Goal: Task Accomplishment & Management: Manage account settings

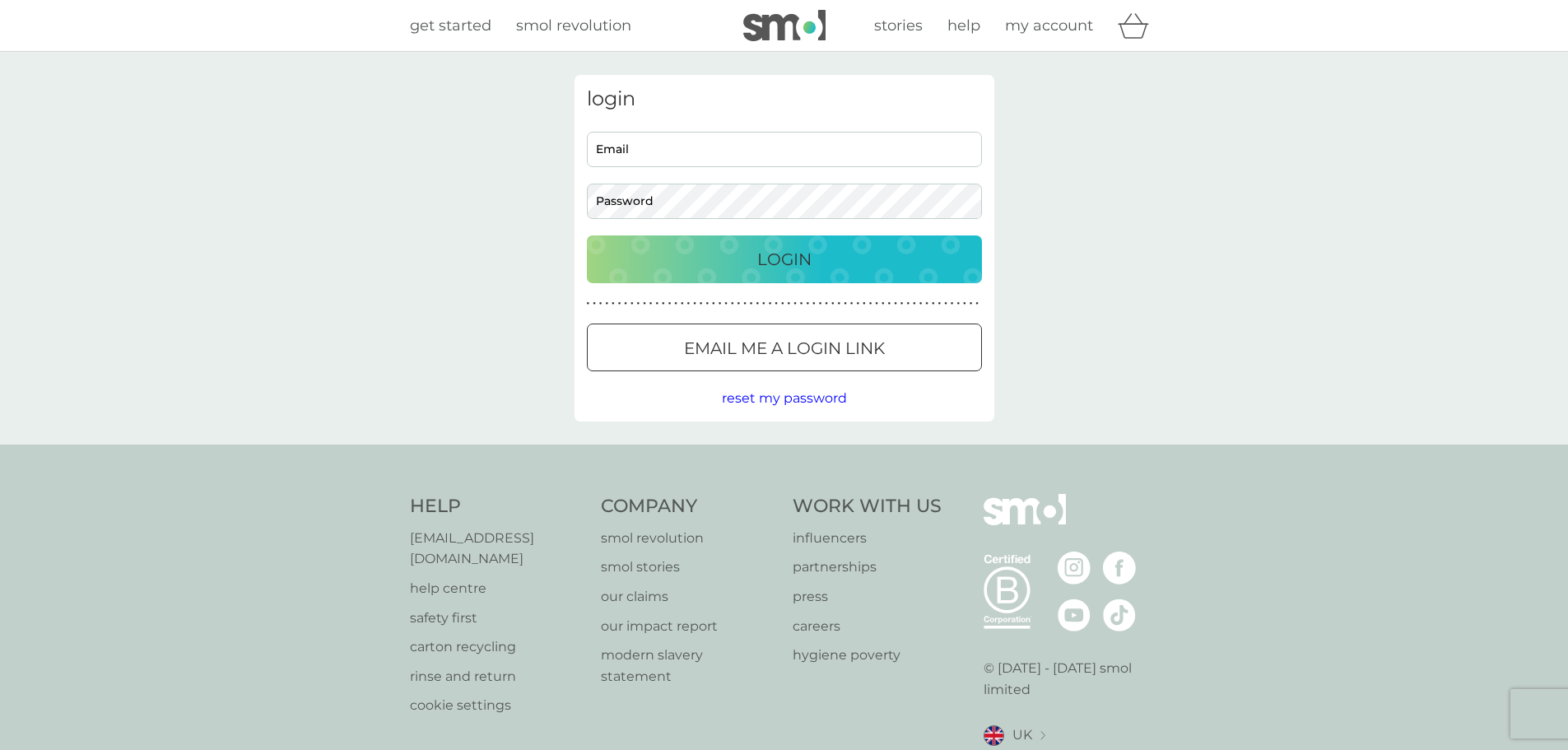
type input "[EMAIL_ADDRESS][DOMAIN_NAME]"
click at [719, 276] on button "Login" at bounding box center [784, 259] width 395 height 48
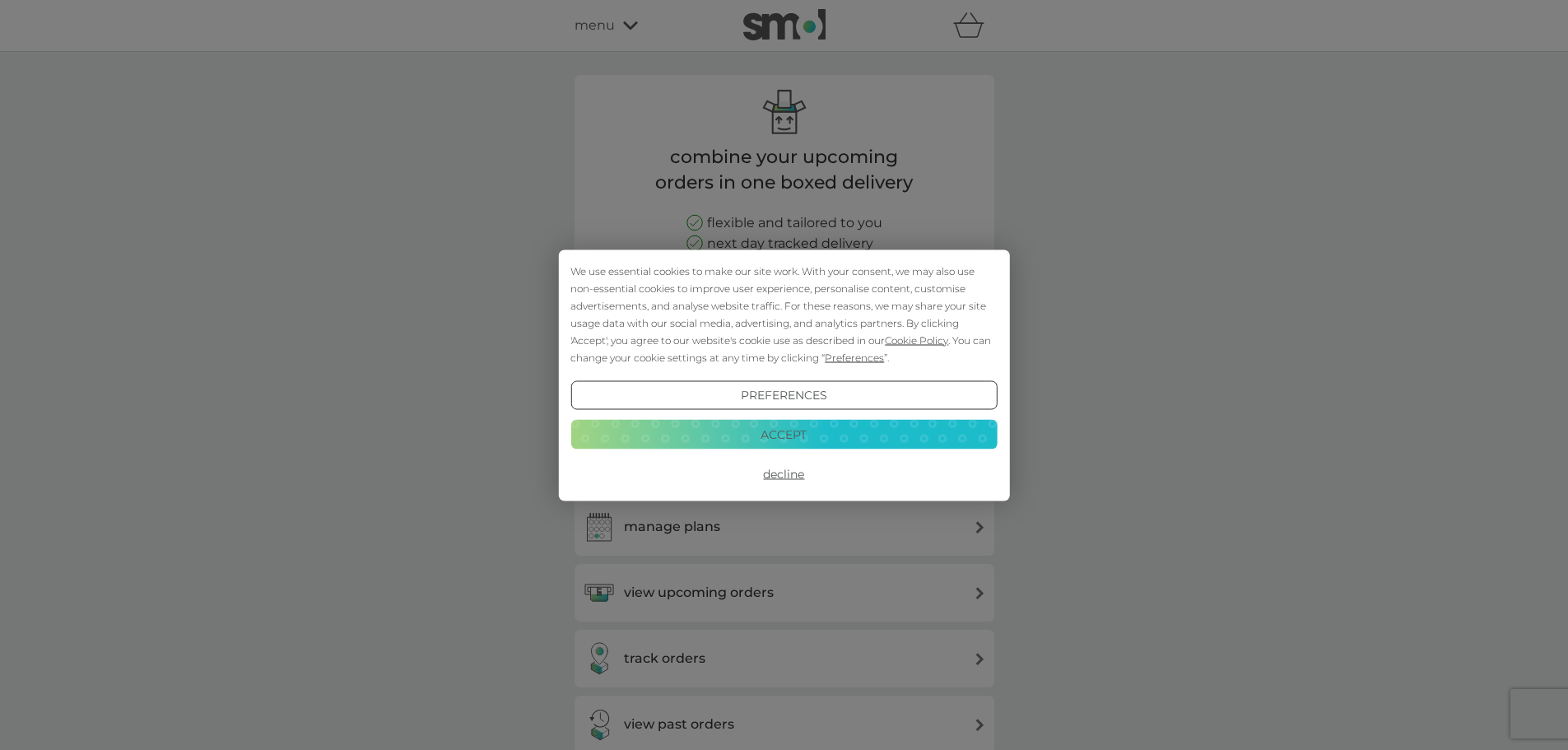
click at [771, 475] on button "Decline" at bounding box center [784, 473] width 427 height 29
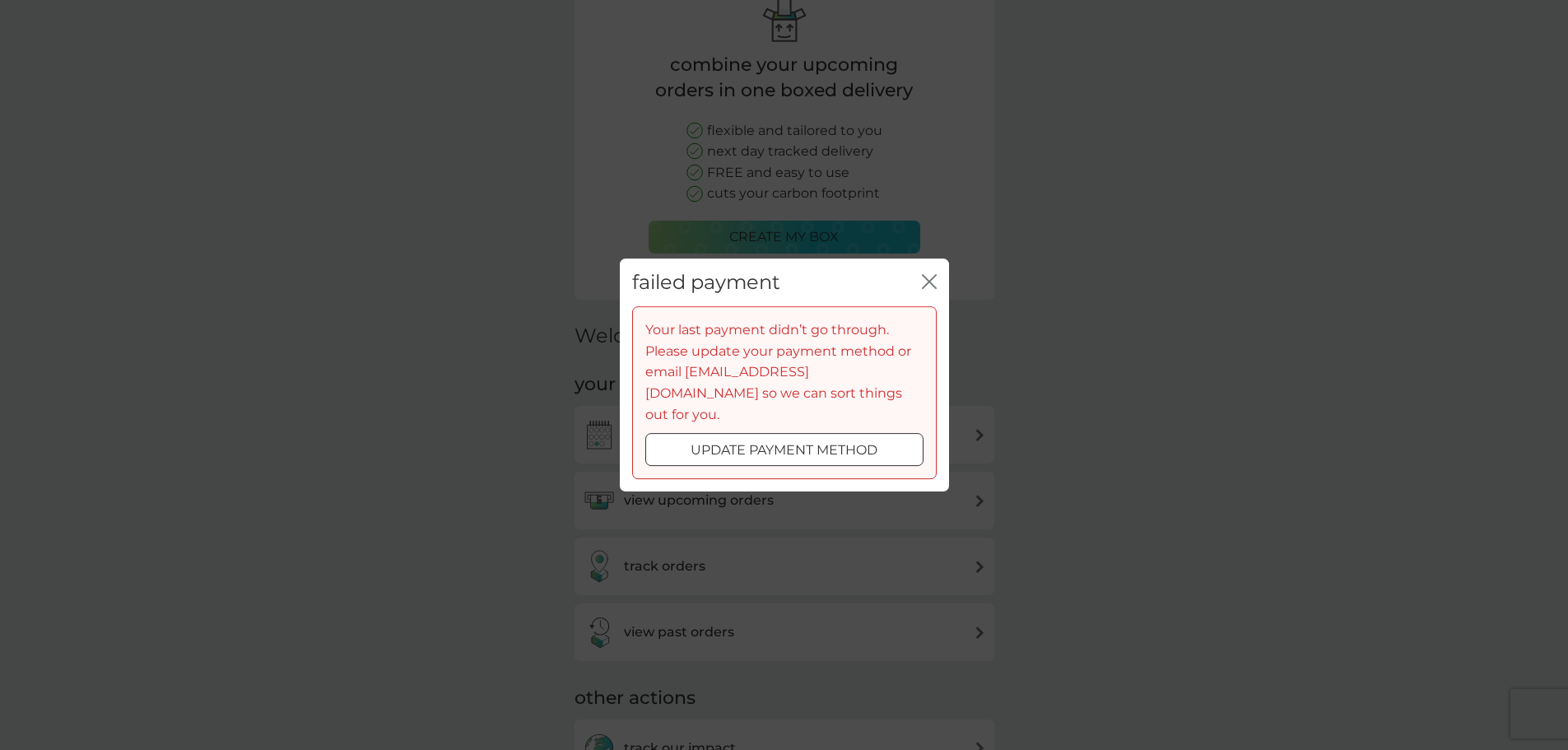
scroll to position [247, 0]
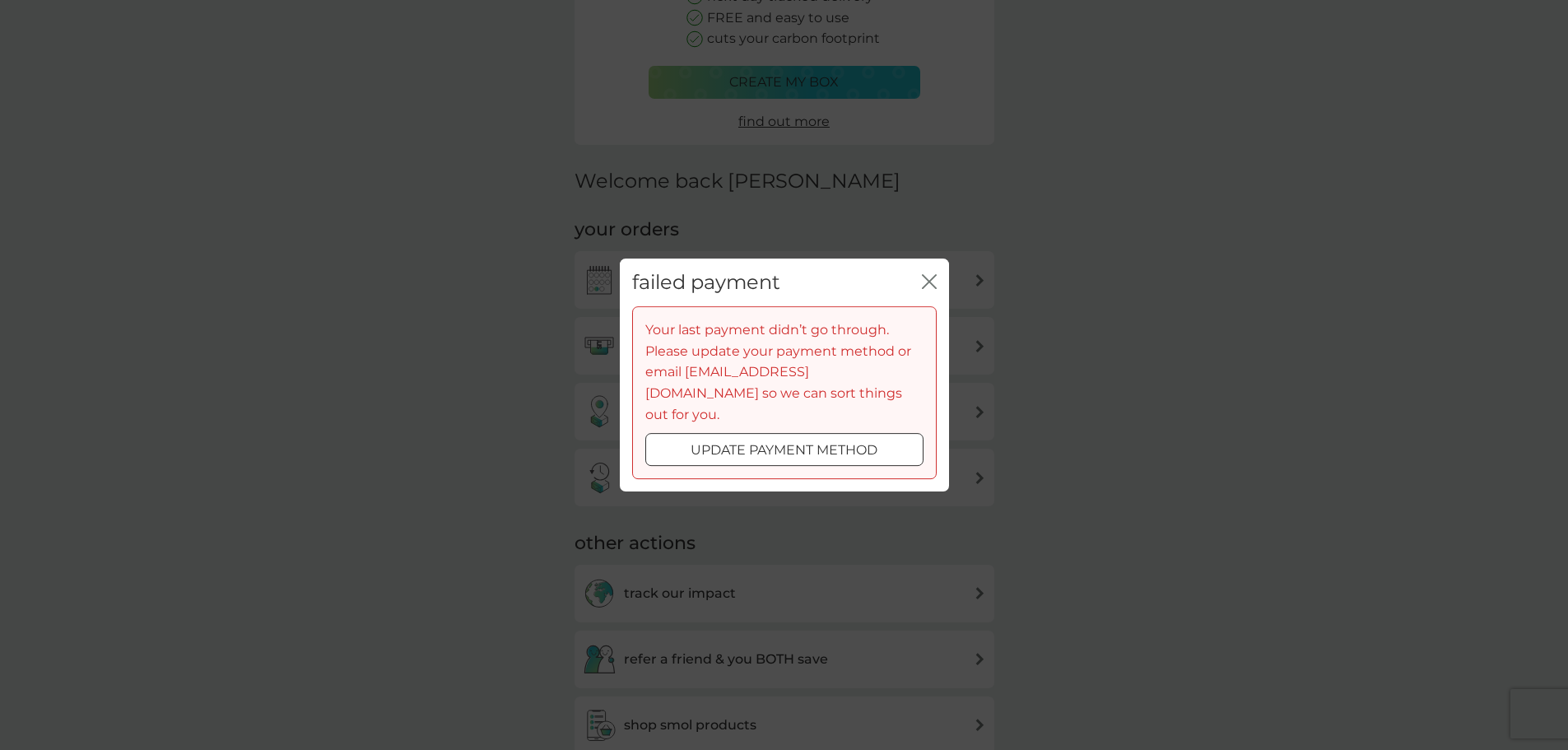
click at [741, 439] on p "update payment method" at bounding box center [784, 450] width 187 height 22
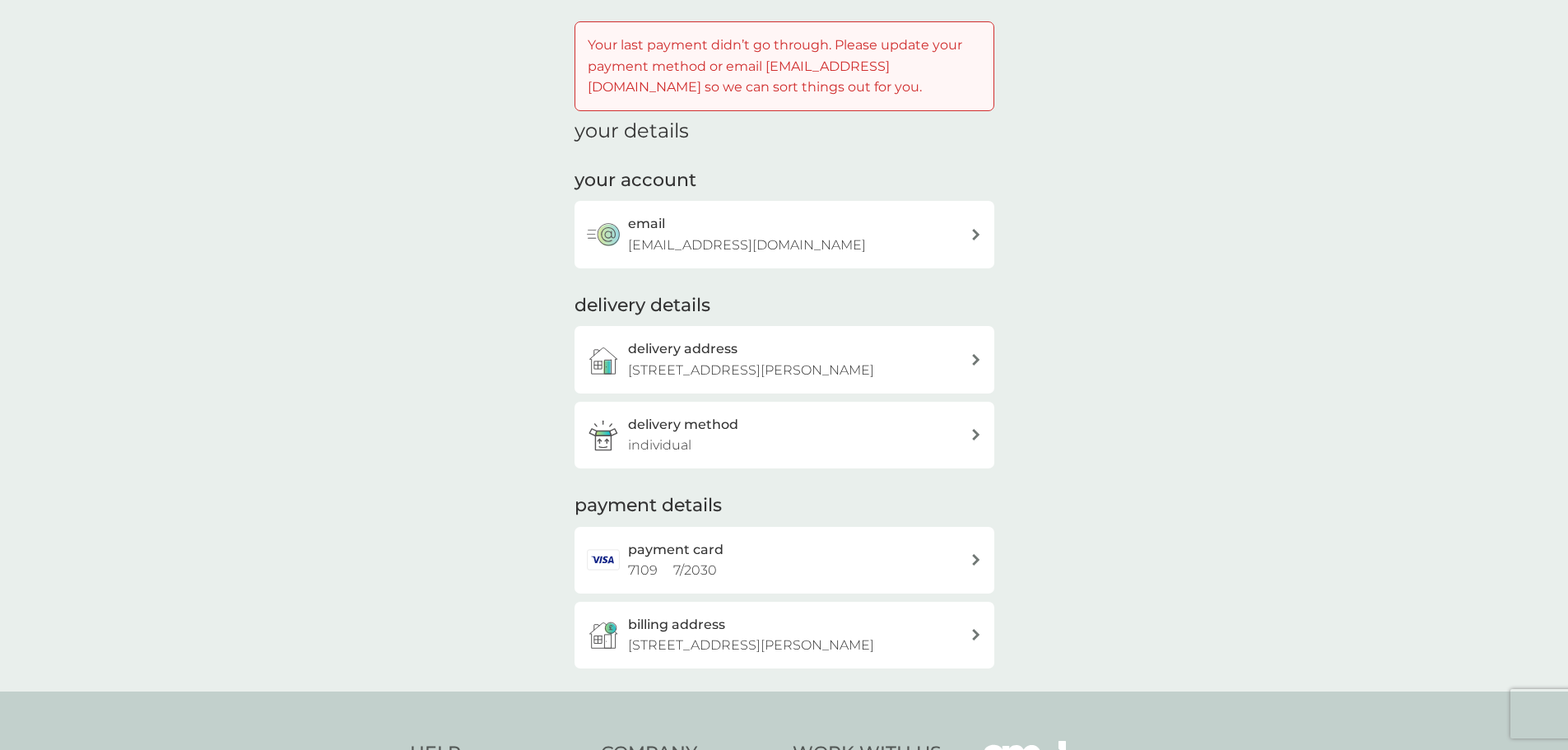
scroll to position [82, 0]
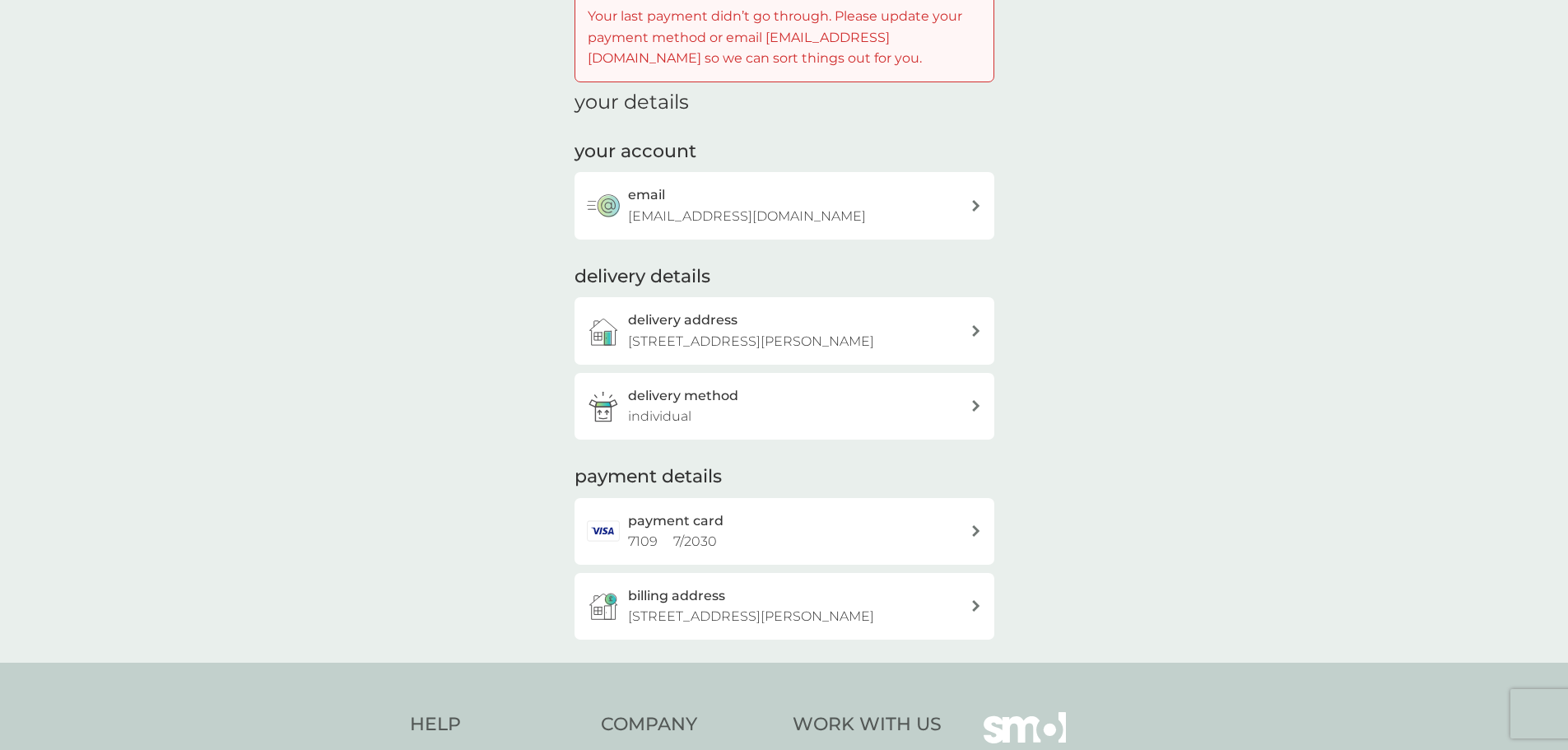
click at [768, 540] on div "payment card 7109 7 / 2030" at bounding box center [799, 531] width 343 height 42
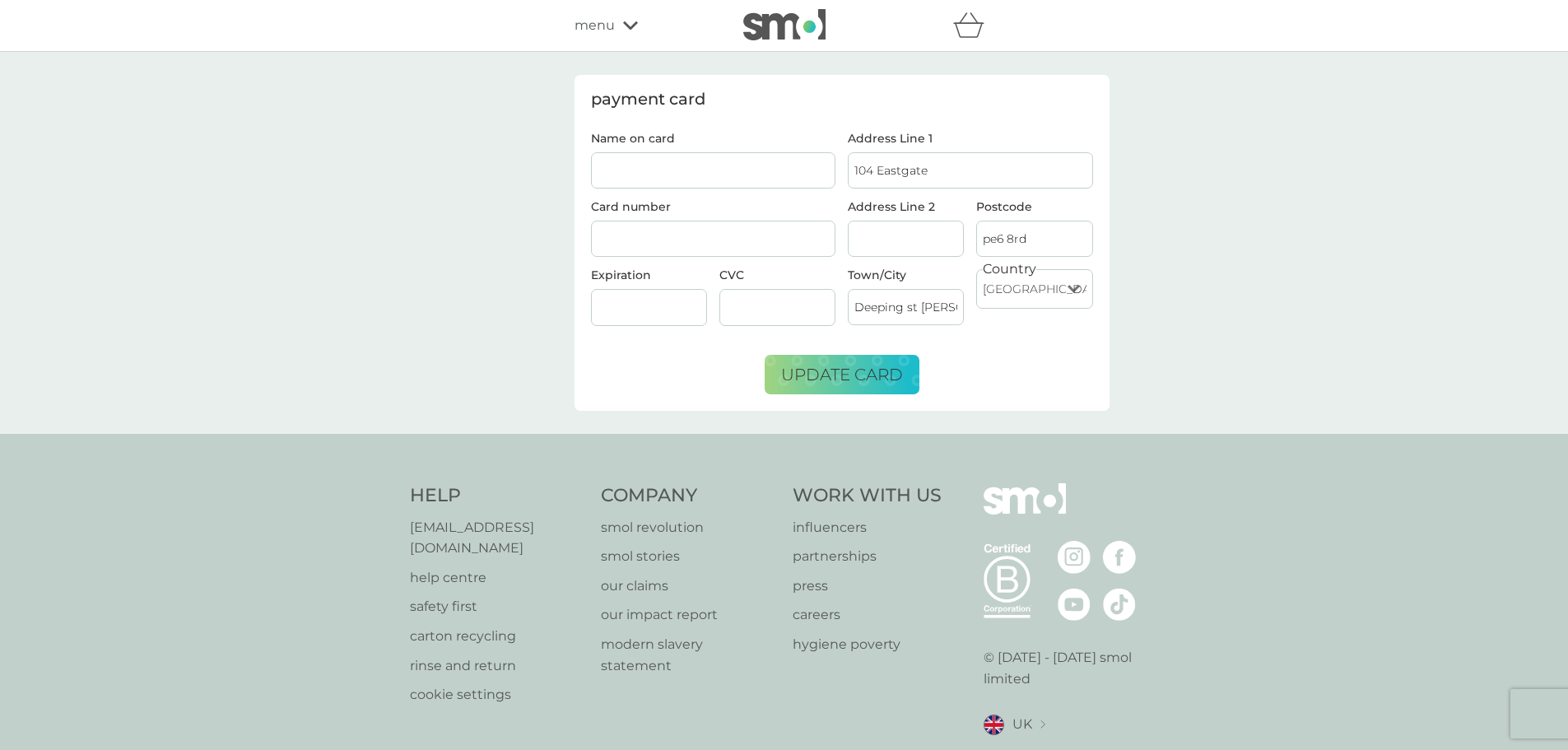
click at [742, 168] on input "Name on card" at bounding box center [713, 170] width 246 height 36
type input "mr s [PERSON_NAME]"
drag, startPoint x: 893, startPoint y: 221, endPoint x: 895, endPoint y: 239, distance: 18.1
click at [893, 230] on input "Address Line 2" at bounding box center [906, 238] width 116 height 36
click at [895, 377] on span "update card" at bounding box center [841, 375] width 122 height 20
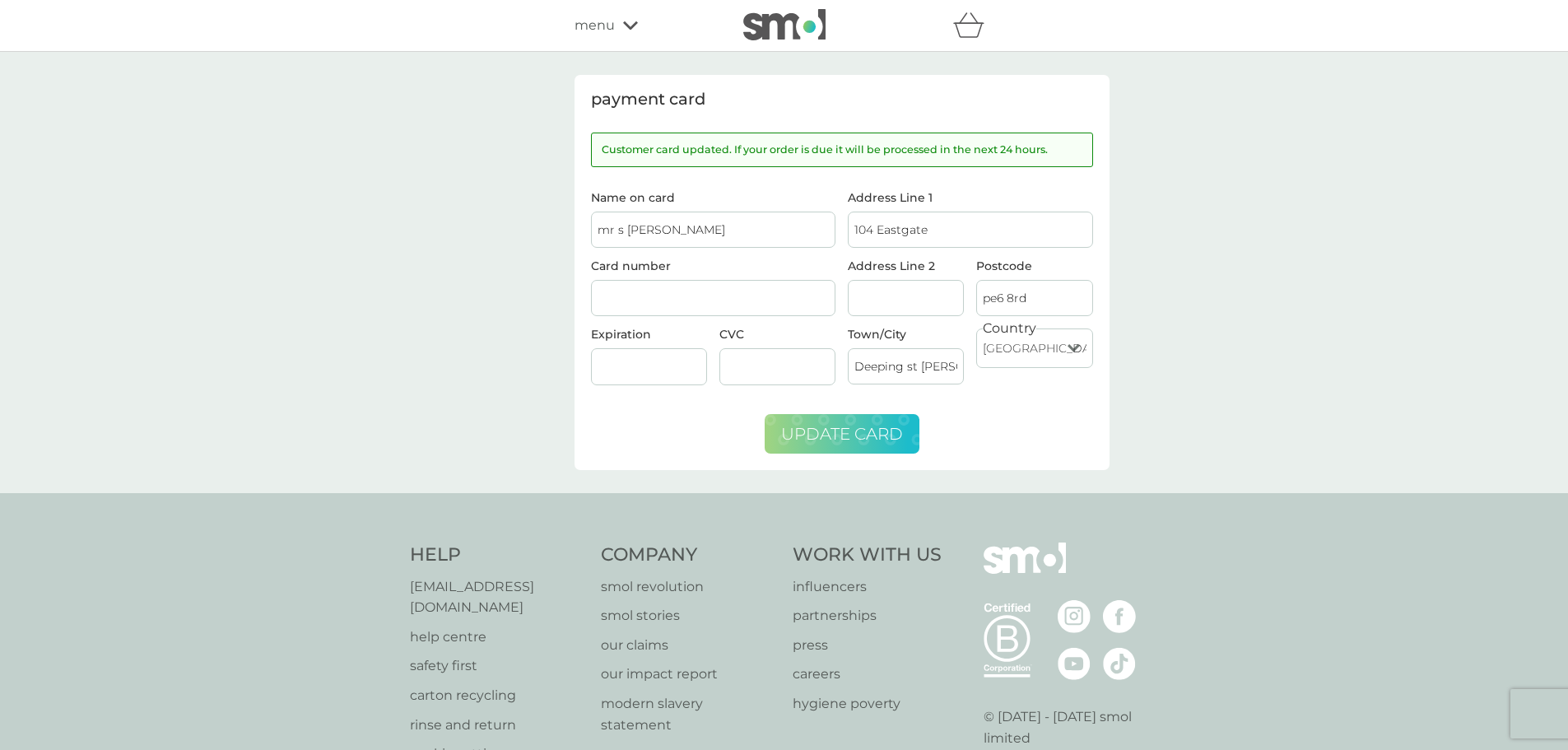
click at [545, 227] on div "payment card Customer card updated. If your order is due it will be processed i…" at bounding box center [784, 272] width 1568 height 441
click at [602, 17] on span "menu" at bounding box center [594, 26] width 40 height 22
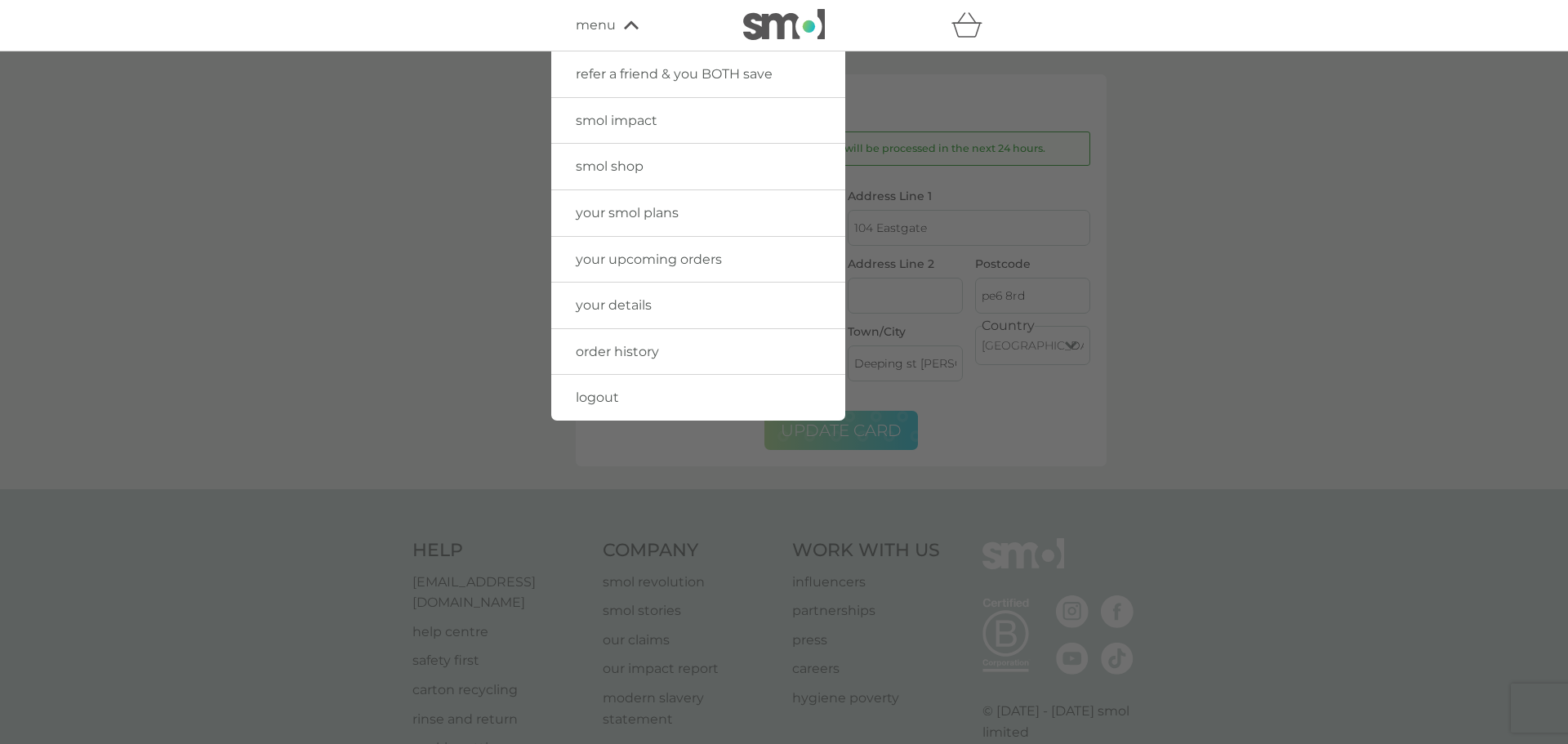
click at [778, 36] on img at bounding box center [784, 24] width 81 height 31
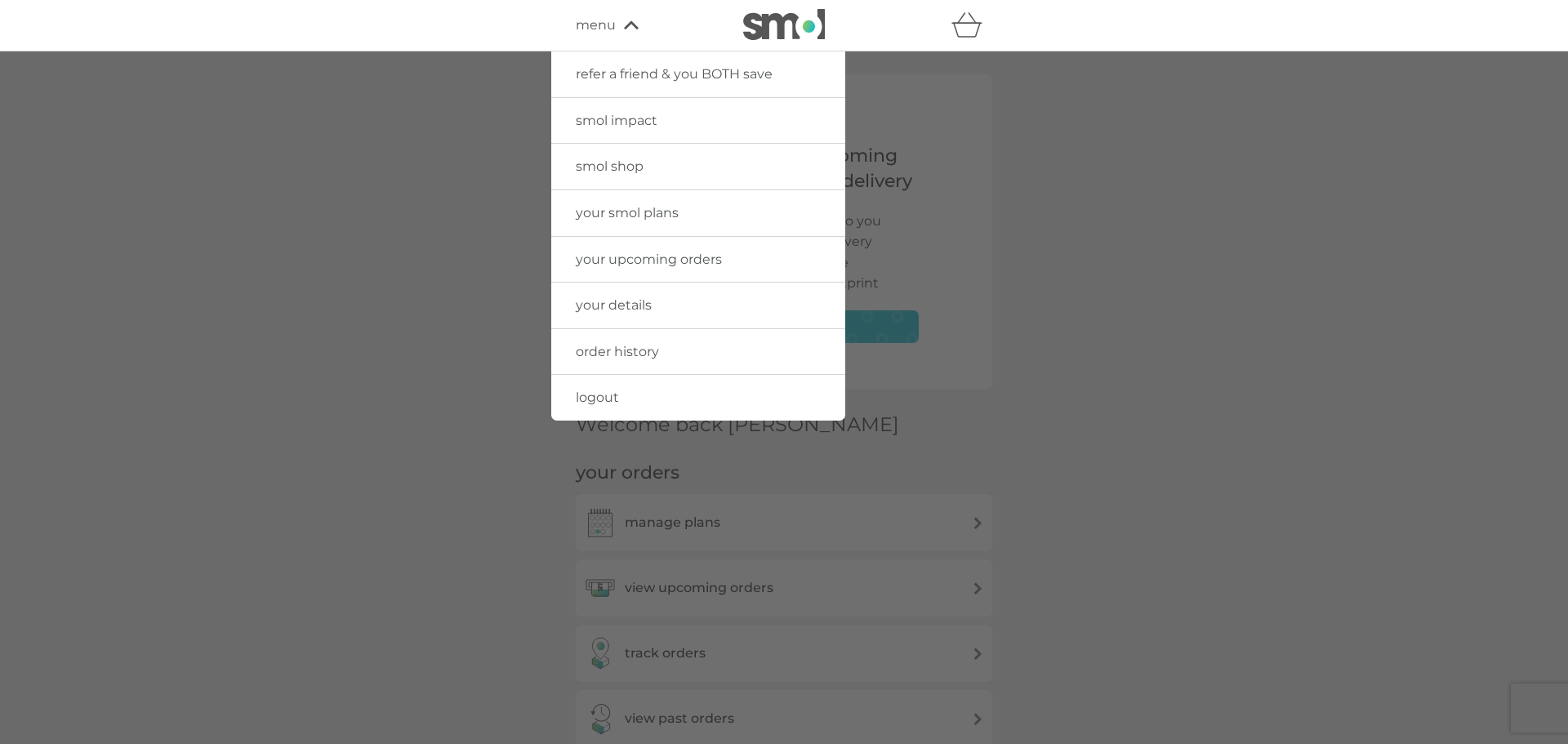
click at [387, 433] on div at bounding box center [784, 423] width 1568 height 744
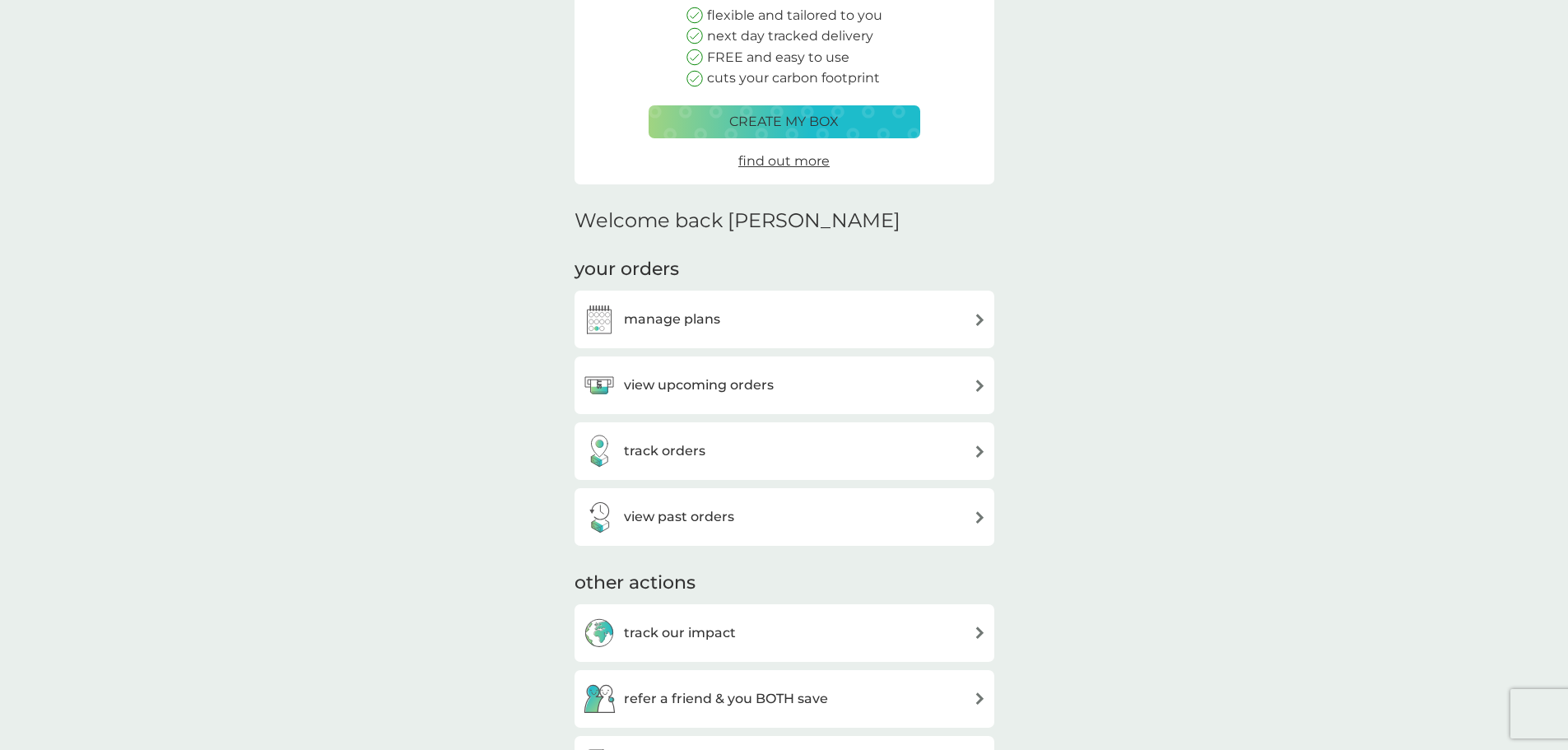
scroll to position [247, 0]
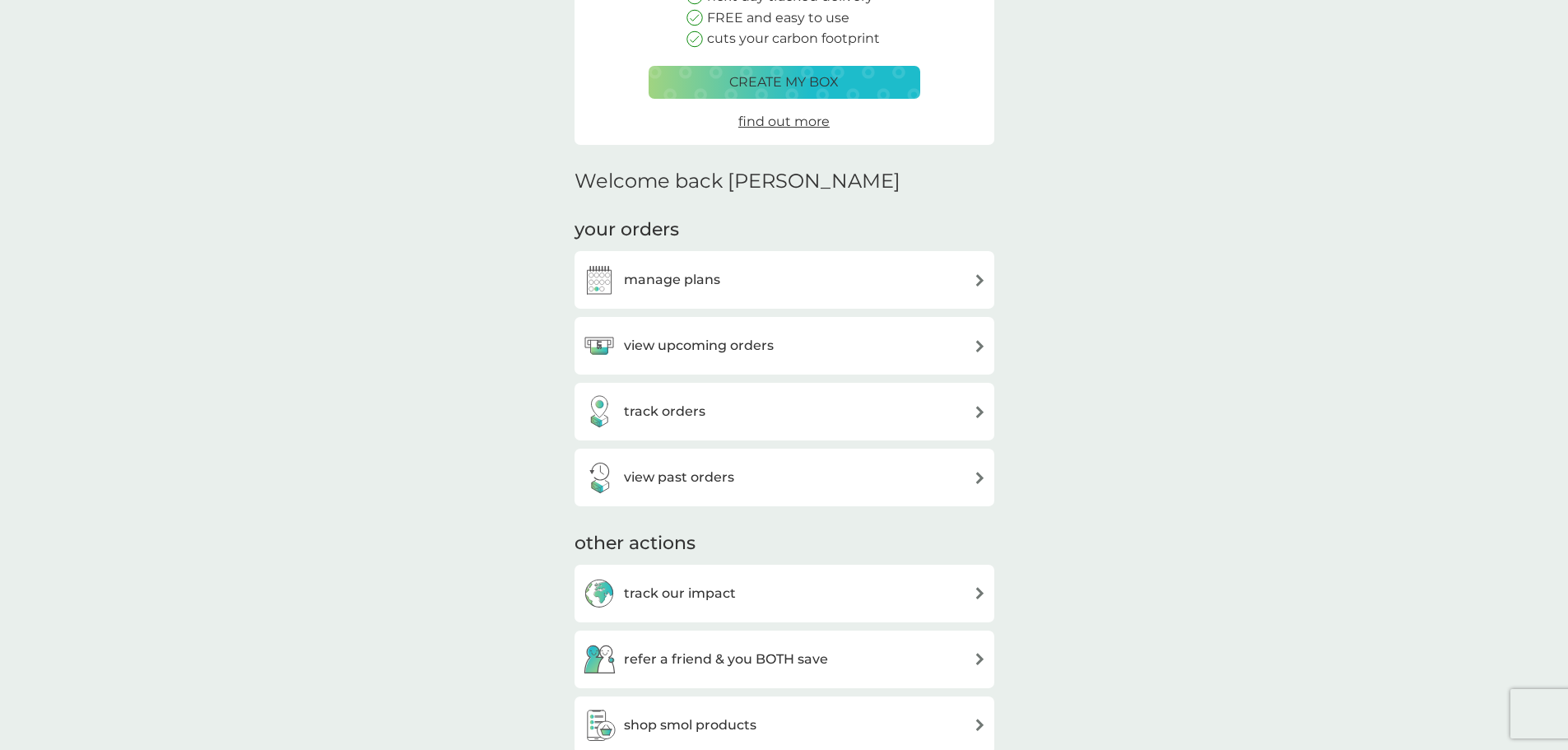
click at [887, 332] on div "view upcoming orders" at bounding box center [784, 345] width 403 height 33
